Goal: Information Seeking & Learning: Check status

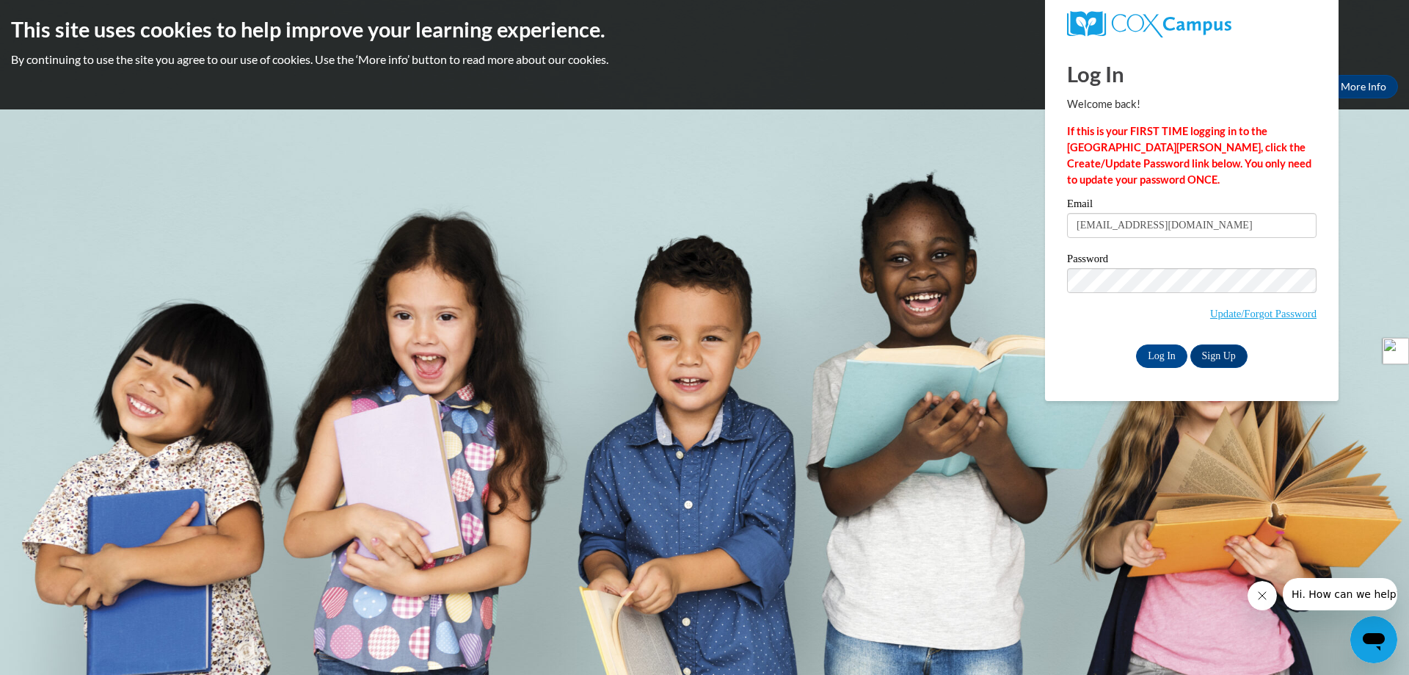
type input "Seethafirstone@gmail.com"
click at [884, 396] on body "This site uses cookies to help improve your learning experience. By continuing …" at bounding box center [704, 337] width 1409 height 675
click at [1147, 349] on input "Log In" at bounding box center [1161, 355] width 51 height 23
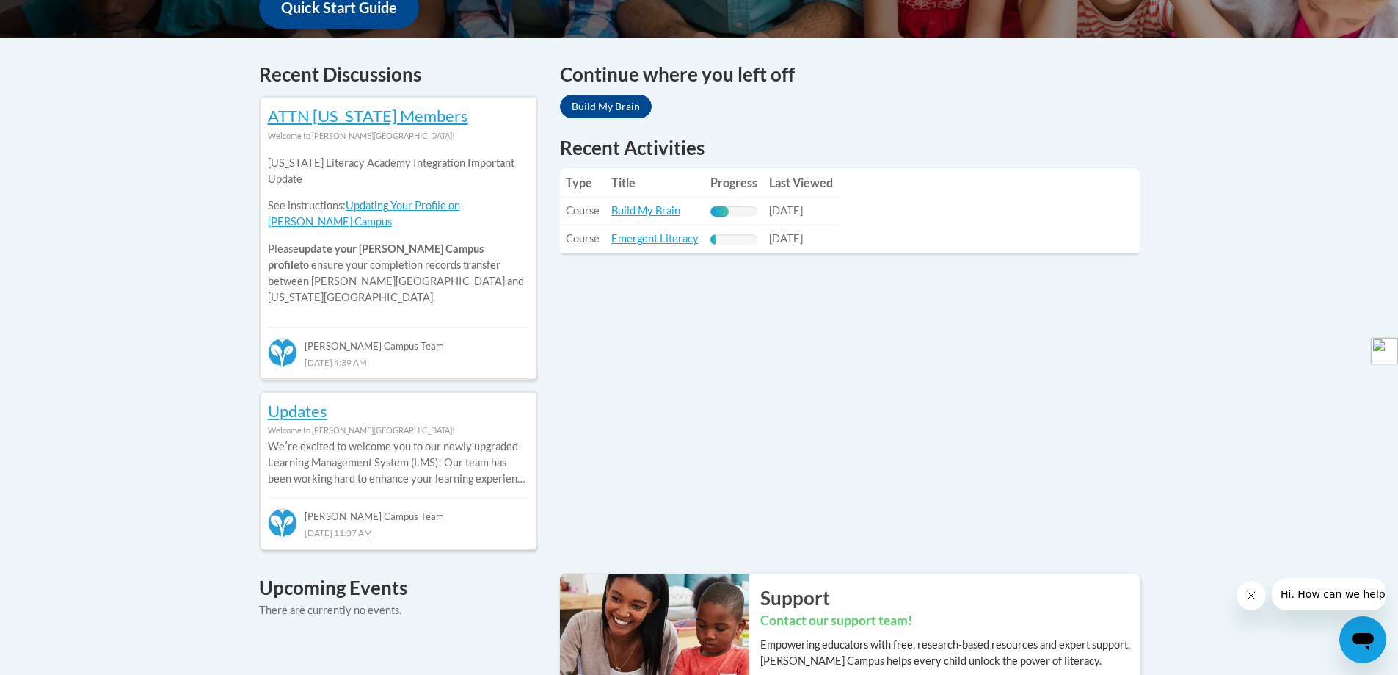
scroll to position [587, 0]
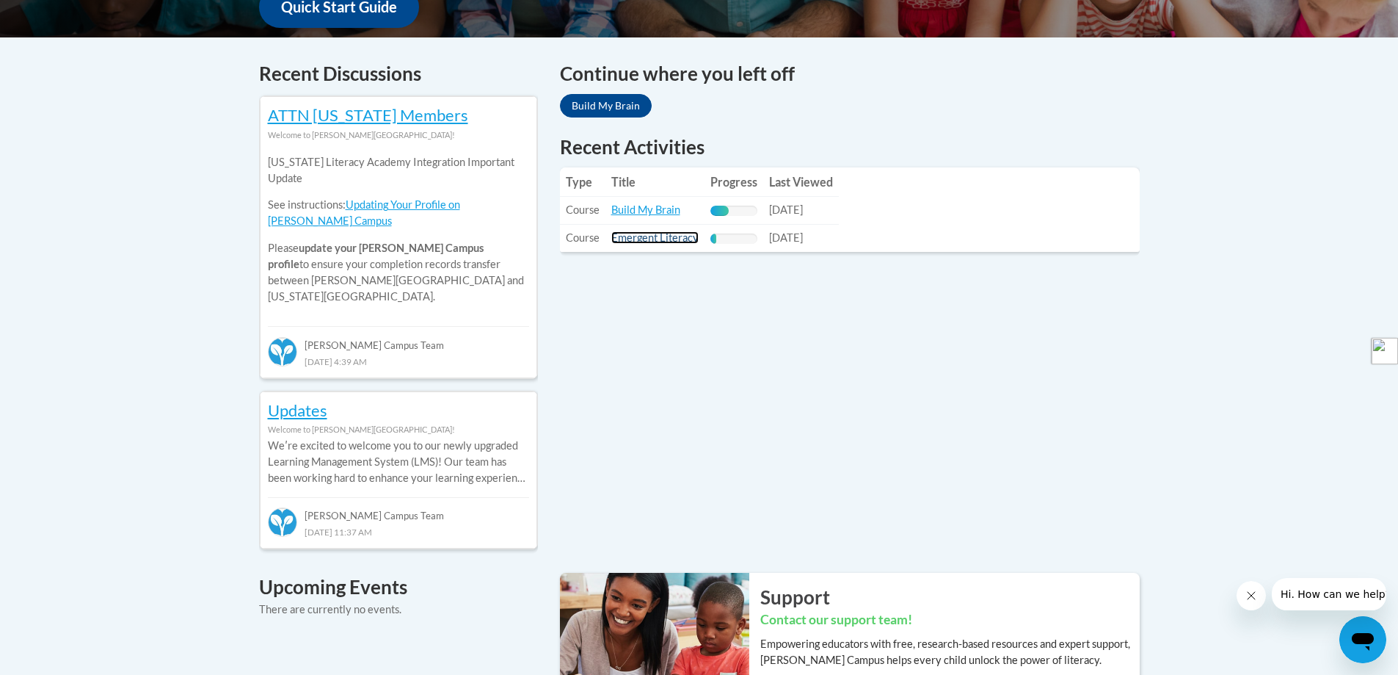
click at [687, 231] on link "Emergent Literacy" at bounding box center [654, 237] width 87 height 12
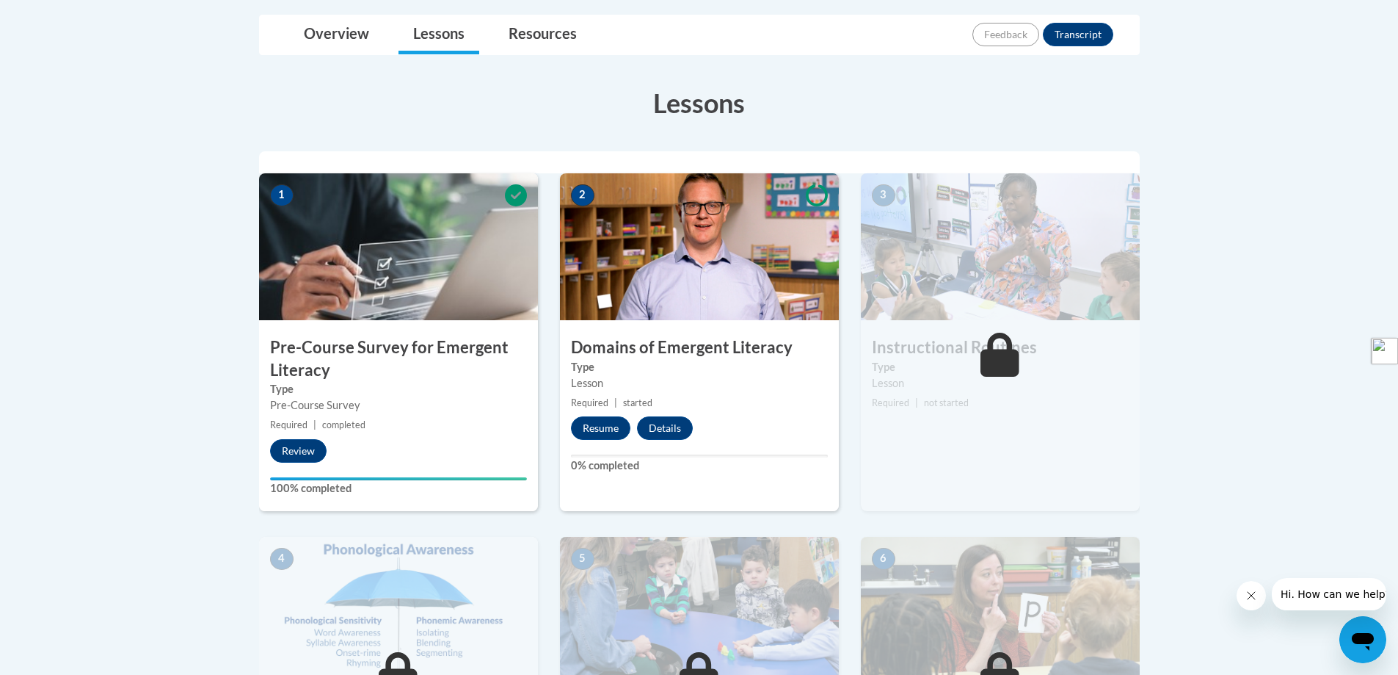
scroll to position [367, 0]
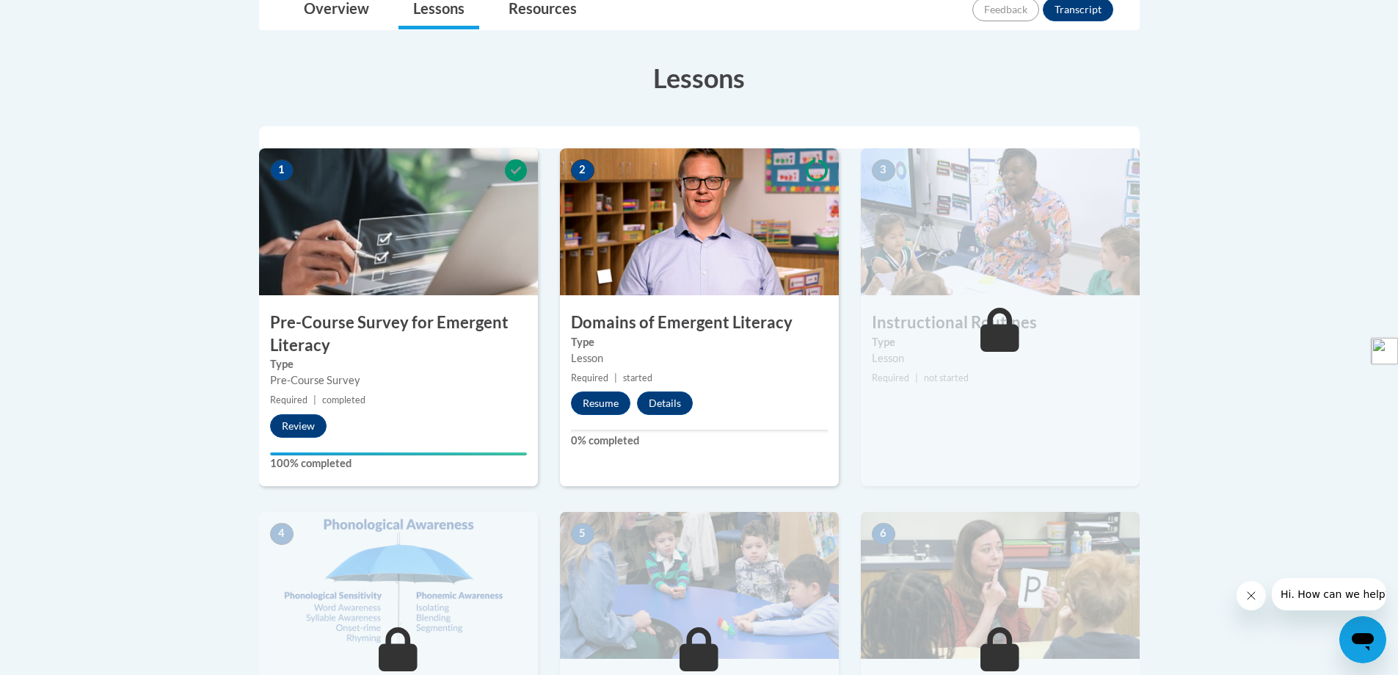
click at [399, 349] on h3 "Pre-Course Survey for Emergent Literacy" at bounding box center [398, 334] width 279 height 46
click at [343, 324] on h3 "Pre-Course Survey for Emergent Literacy" at bounding box center [398, 334] width 279 height 46
click at [313, 419] on button "Review" at bounding box center [298, 425] width 57 height 23
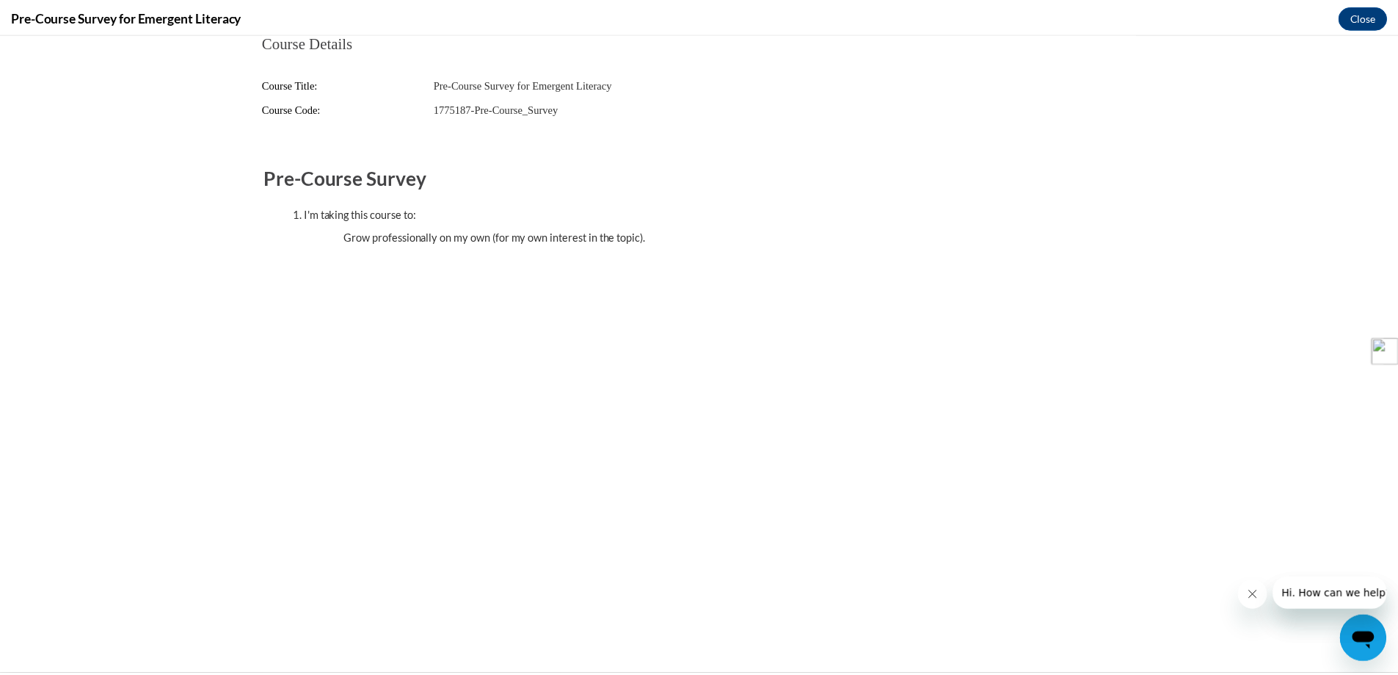
scroll to position [0, 0]
click at [1389, 11] on button "Close" at bounding box center [1373, 15] width 49 height 23
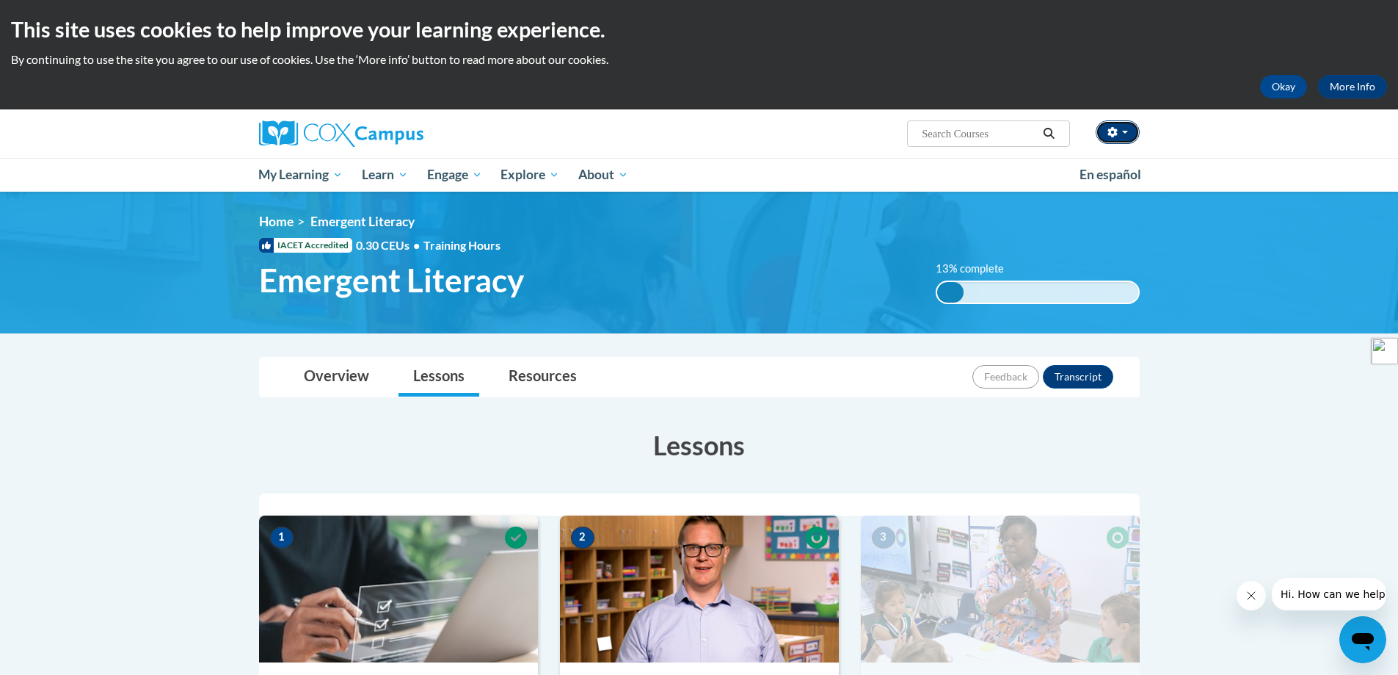
click at [1125, 137] on button "button" at bounding box center [1118, 131] width 44 height 23
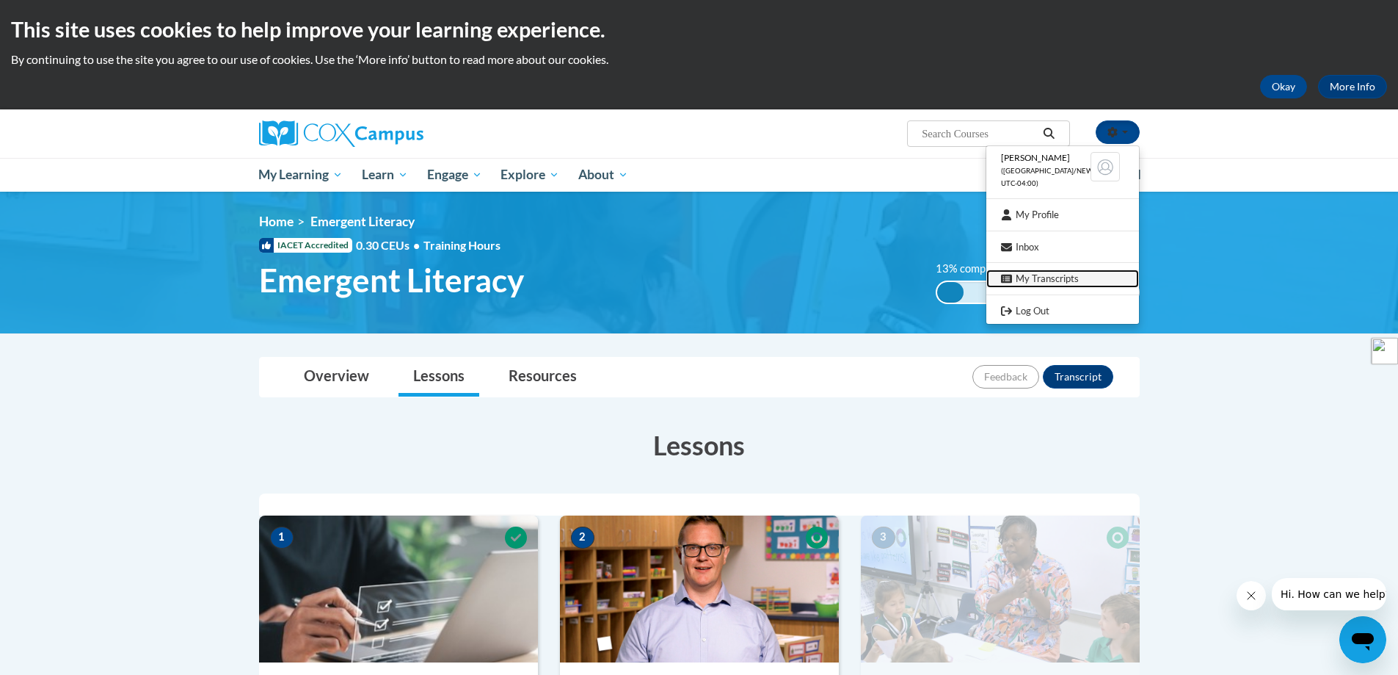
click at [1036, 273] on link "My Transcripts" at bounding box center [1063, 278] width 153 height 18
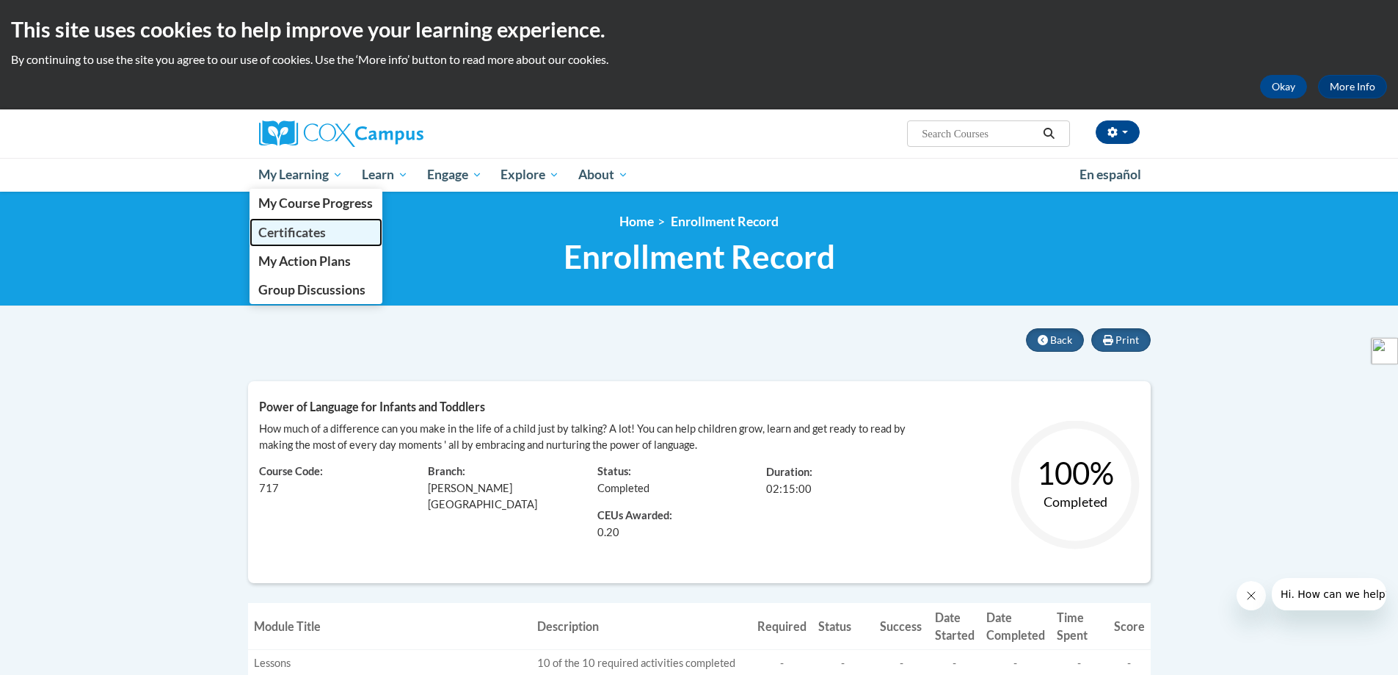
click at [291, 225] on span "Certificates" at bounding box center [292, 232] width 68 height 15
